Goal: Task Accomplishment & Management: Manage account settings

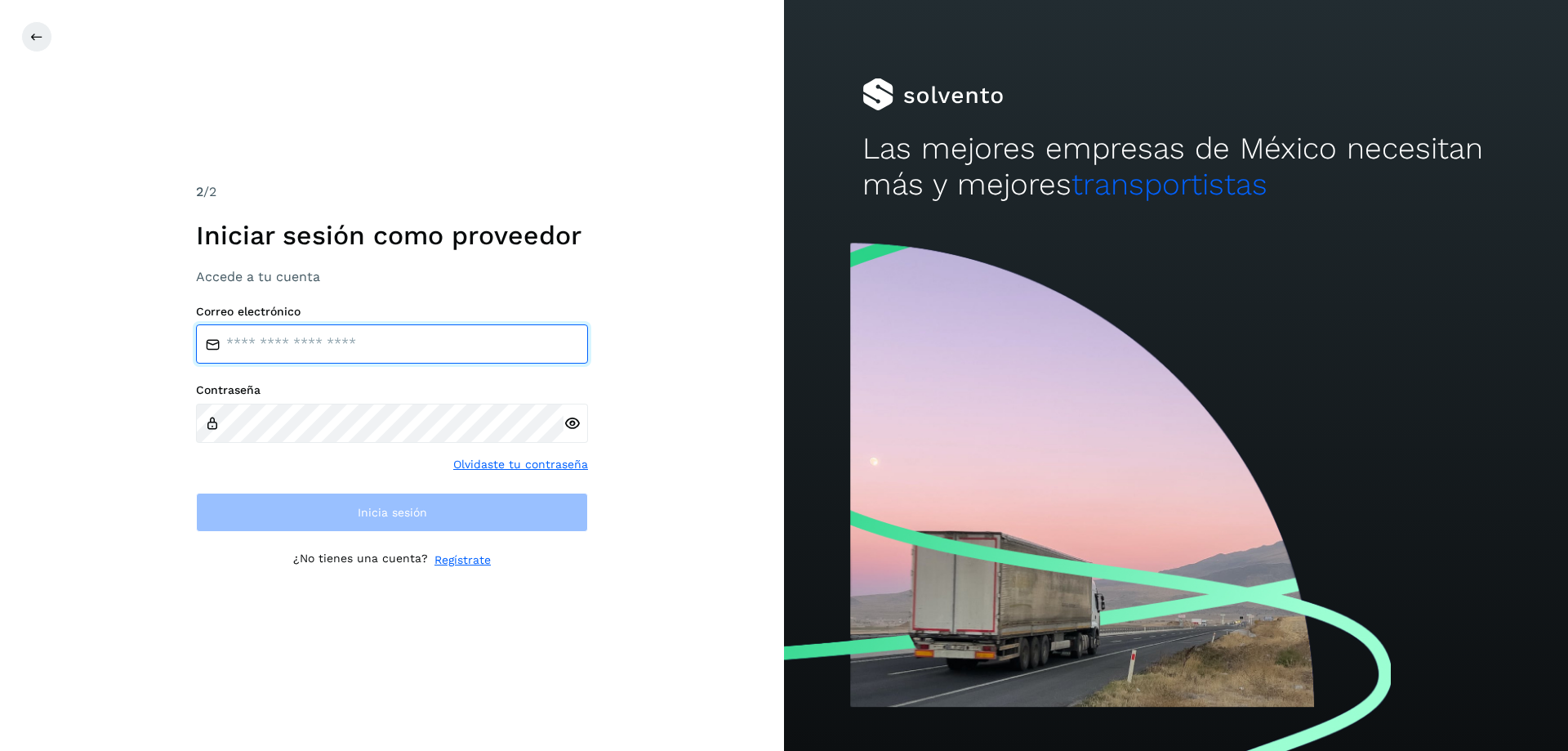
click at [394, 338] on input "email" at bounding box center [391, 343] width 392 height 39
type input "**********"
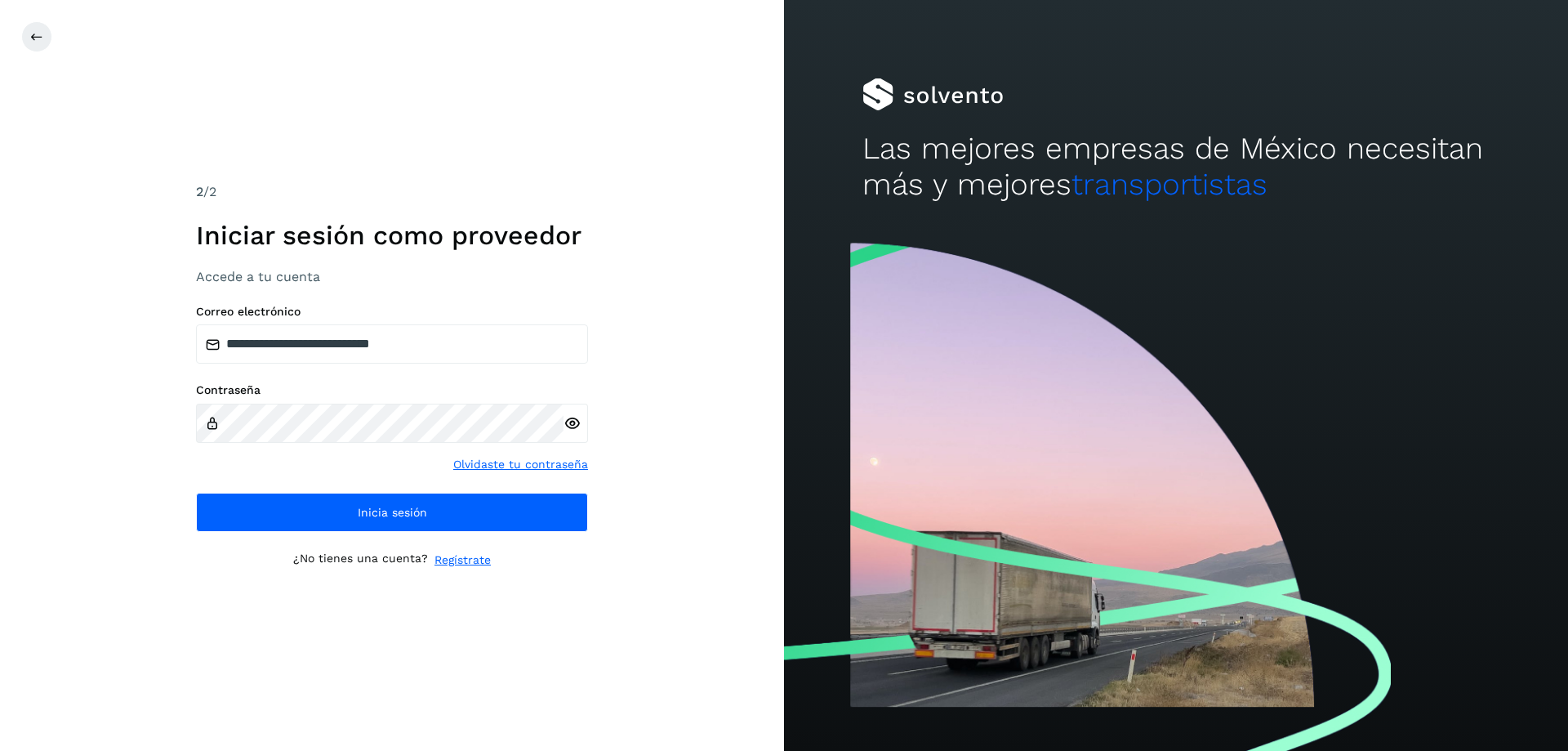
click at [576, 427] on icon at bounding box center [571, 423] width 17 height 17
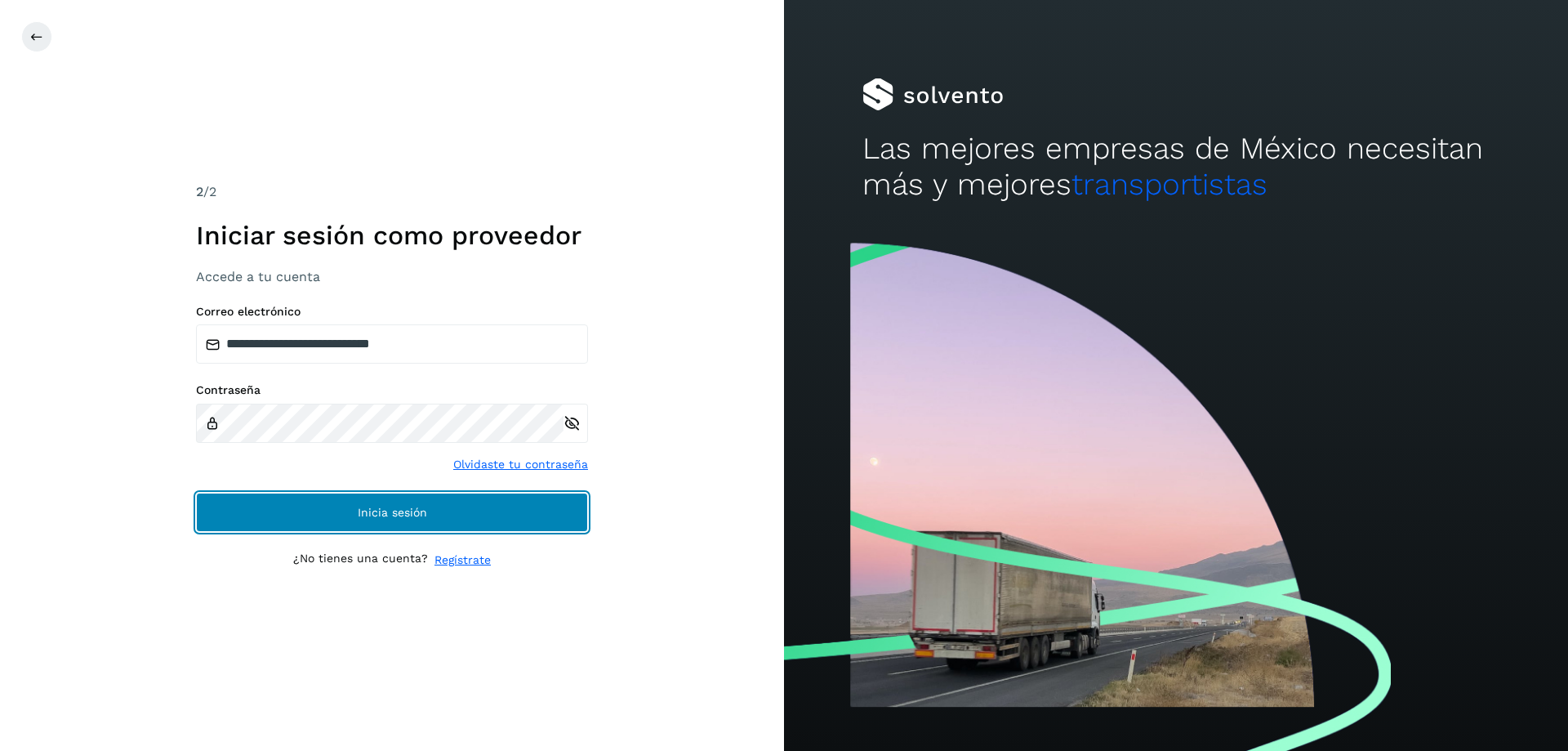
click at [414, 516] on span "Inicia sesión" at bounding box center [392, 512] width 69 height 12
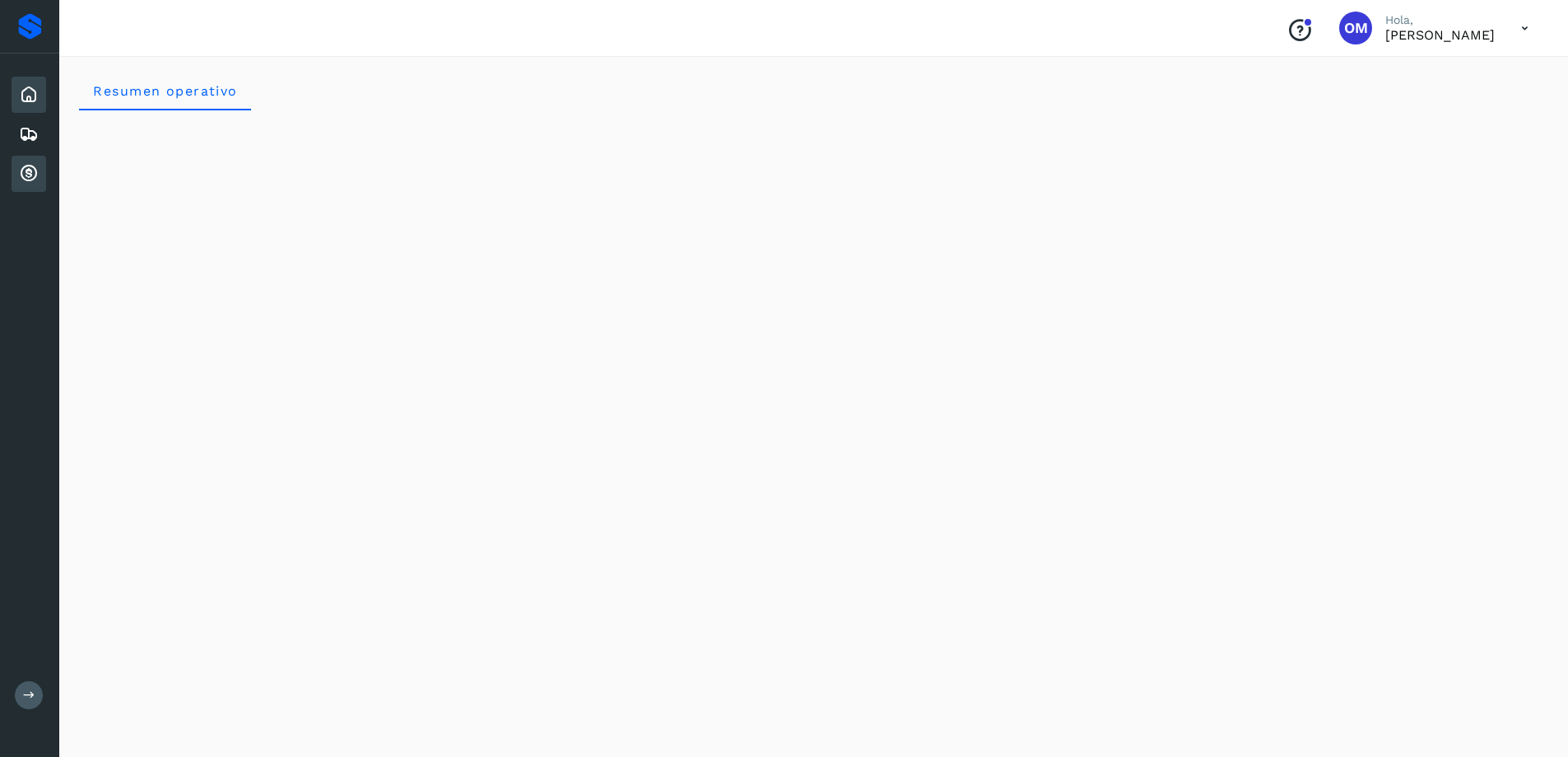
click at [30, 174] on icon at bounding box center [29, 174] width 20 height 20
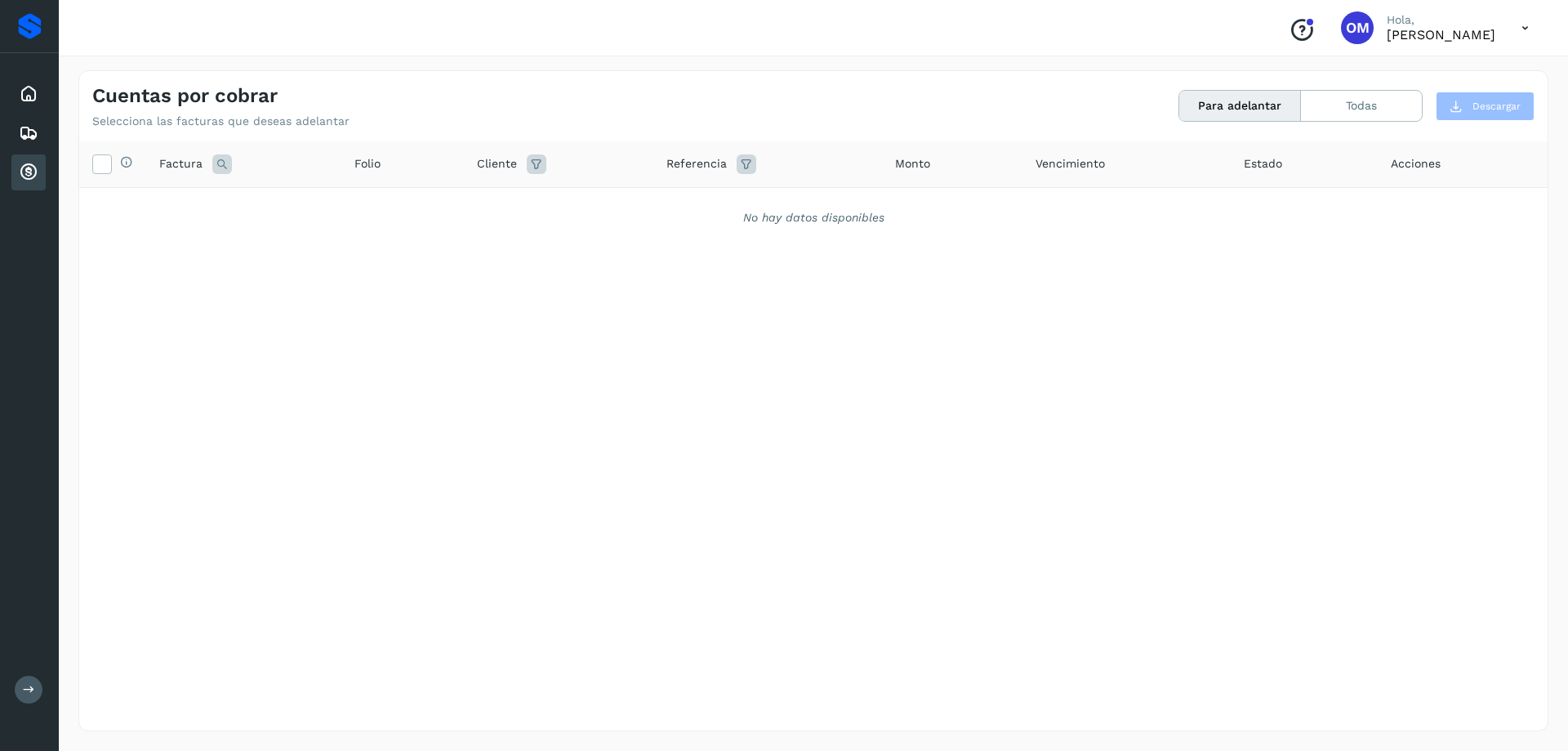
click at [1527, 29] on icon at bounding box center [1525, 28] width 33 height 33
click at [1427, 86] on div "Cerrar sesión" at bounding box center [1444, 73] width 195 height 31
